Goal: Find specific page/section: Find specific page/section

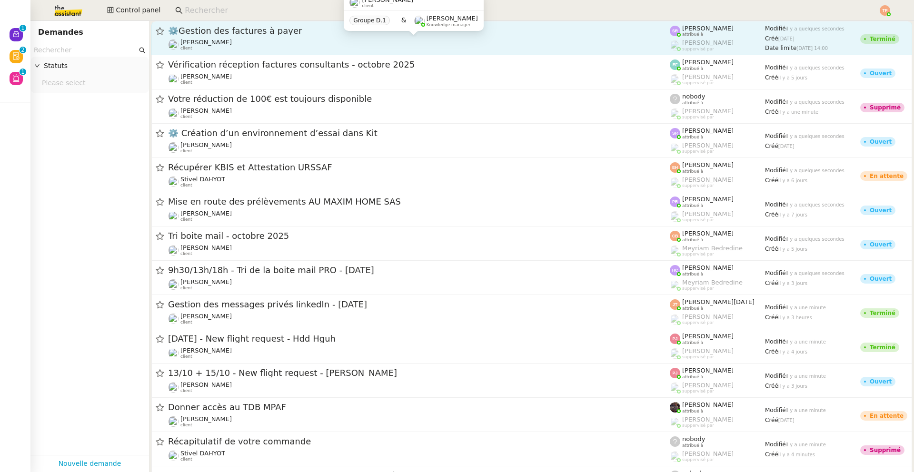
click at [281, 40] on div "[PERSON_NAME] client" at bounding box center [419, 45] width 502 height 12
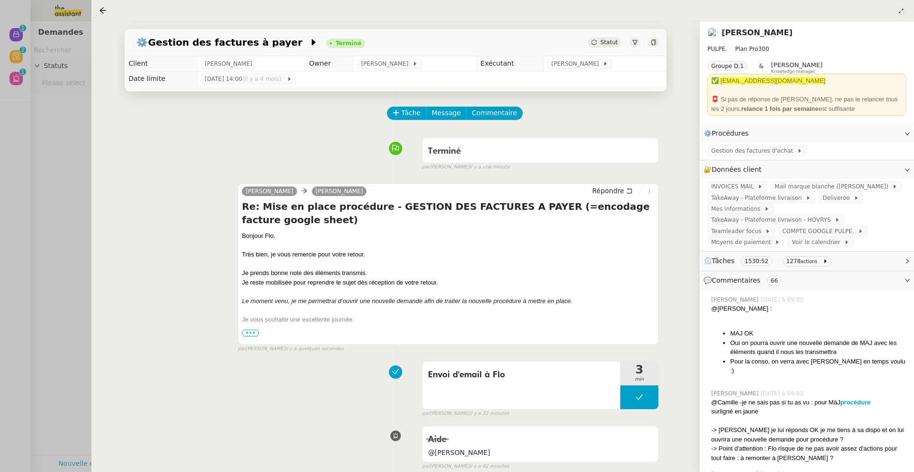
click at [898, 10] on icon at bounding box center [901, 11] width 6 height 6
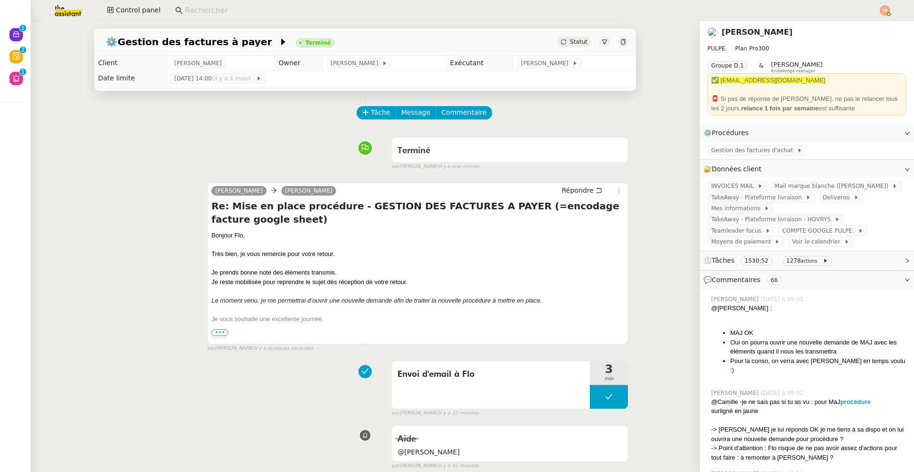
click at [59, 14] on img at bounding box center [61, 10] width 74 height 21
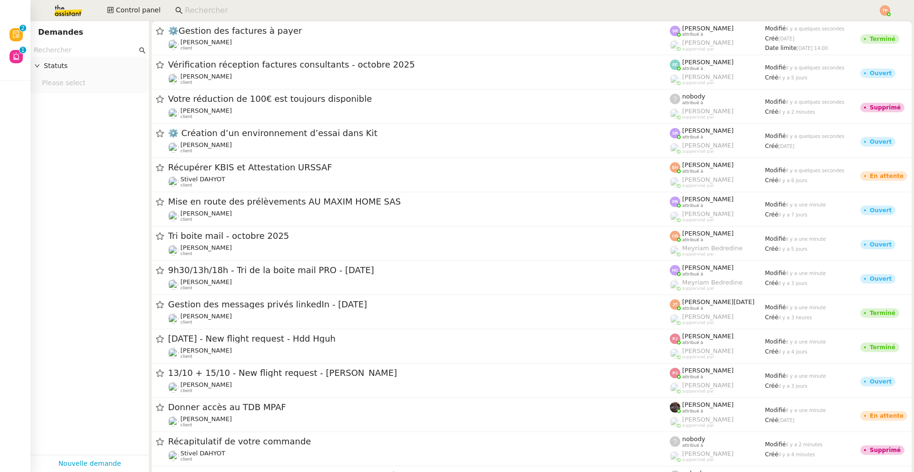
click at [885, 9] on img at bounding box center [885, 10] width 10 height 10
click at [211, 10] on input at bounding box center [527, 10] width 684 height 13
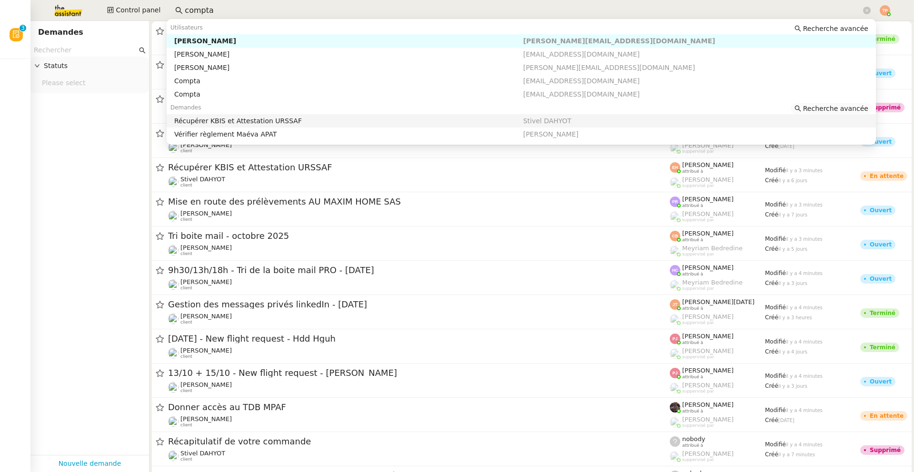
type input "compta"
click at [810, 107] on span "Recherche avancée" at bounding box center [835, 109] width 65 height 10
